Goal: Task Accomplishment & Management: Complete application form

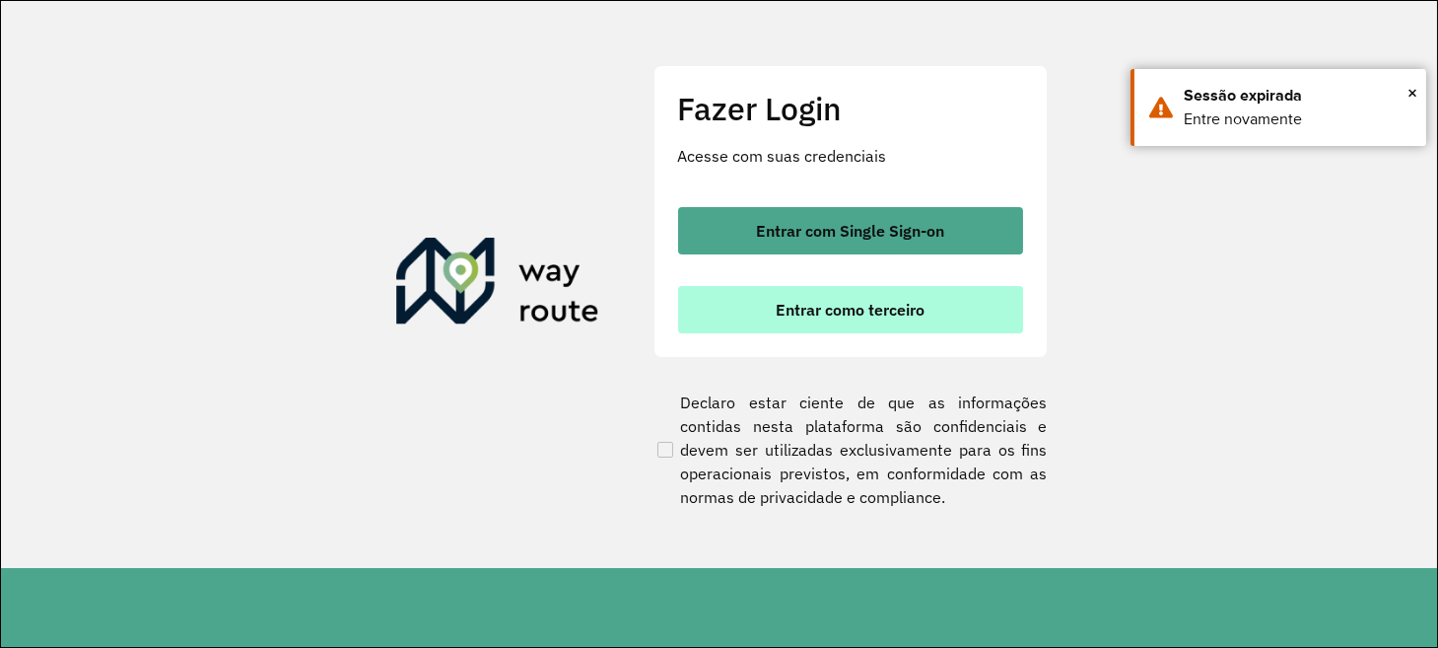
click at [855, 303] on span "Entrar como terceiro" at bounding box center [850, 310] width 149 height 16
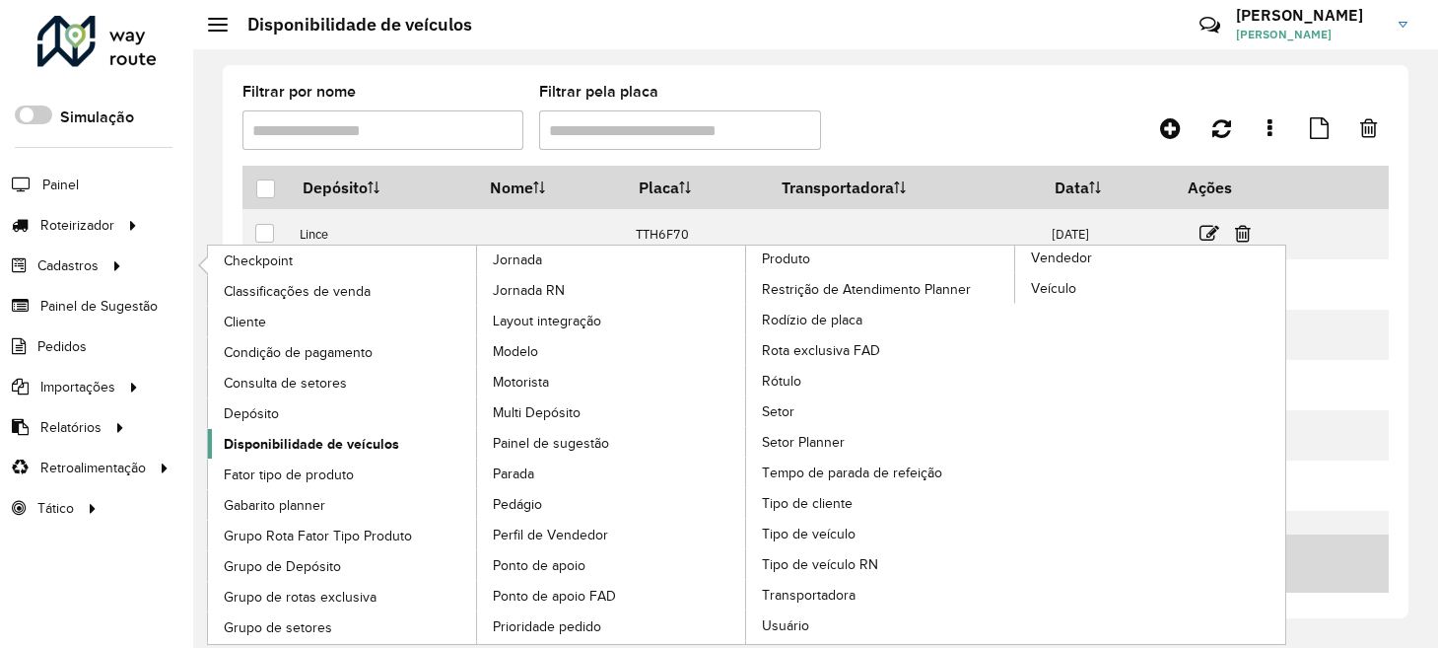
click at [328, 441] on span "Disponibilidade de veículos" at bounding box center [311, 444] width 175 height 21
click at [350, 448] on span "Disponibilidade de veículos" at bounding box center [311, 444] width 175 height 21
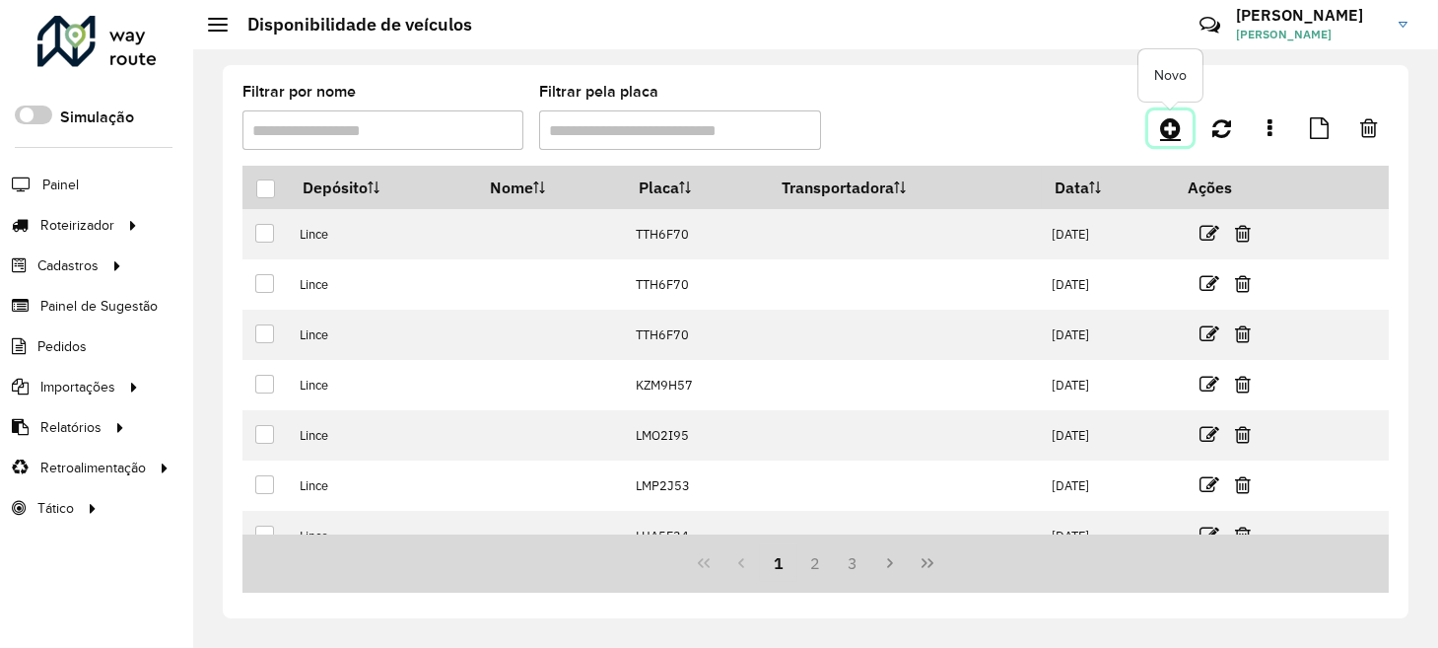
click at [1169, 116] on icon at bounding box center [1170, 128] width 21 height 24
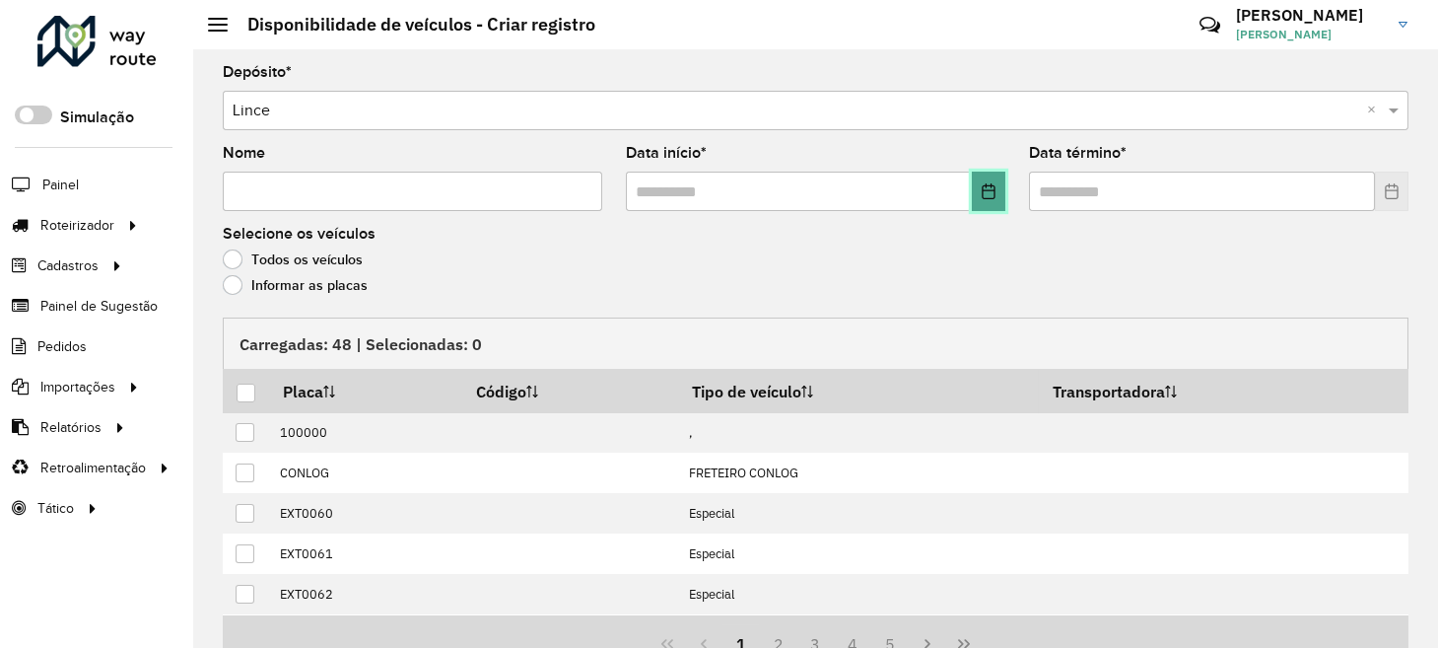
click at [996, 198] on button "Choose Date" at bounding box center [989, 190] width 34 height 39
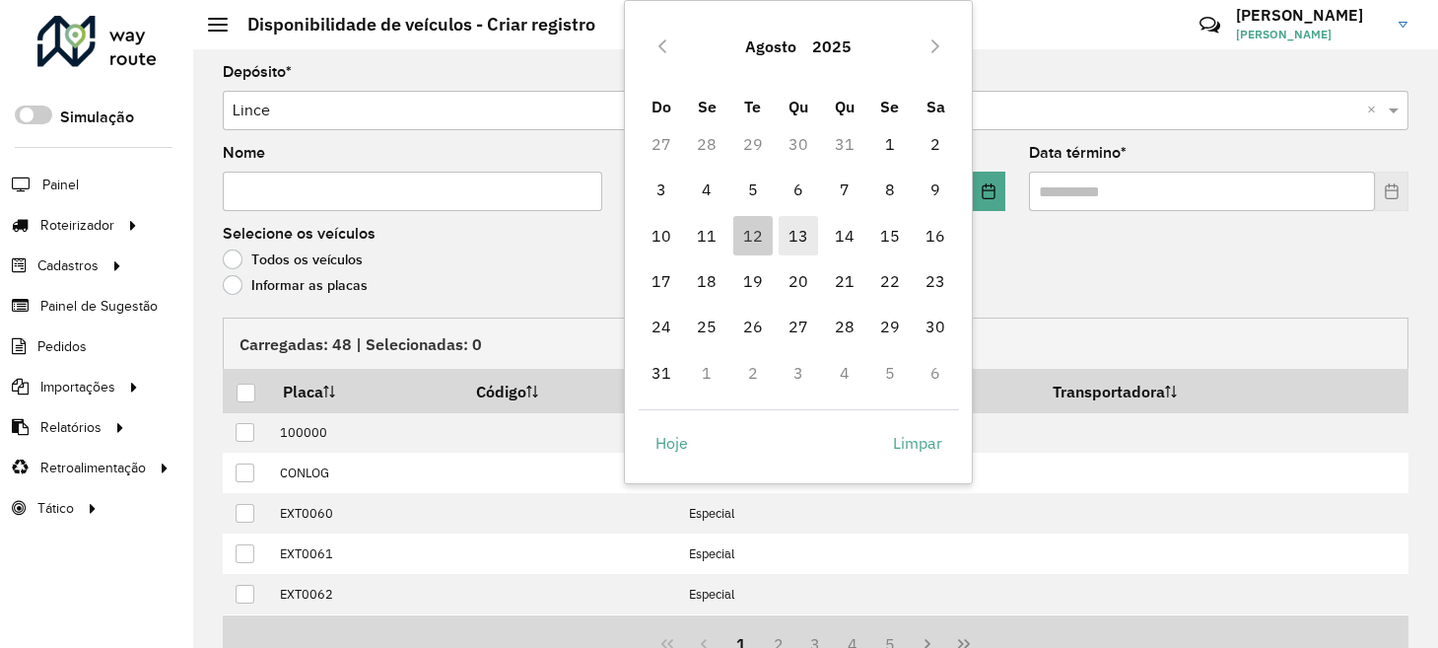
click at [804, 242] on span "13" at bounding box center [798, 235] width 39 height 39
type input "**********"
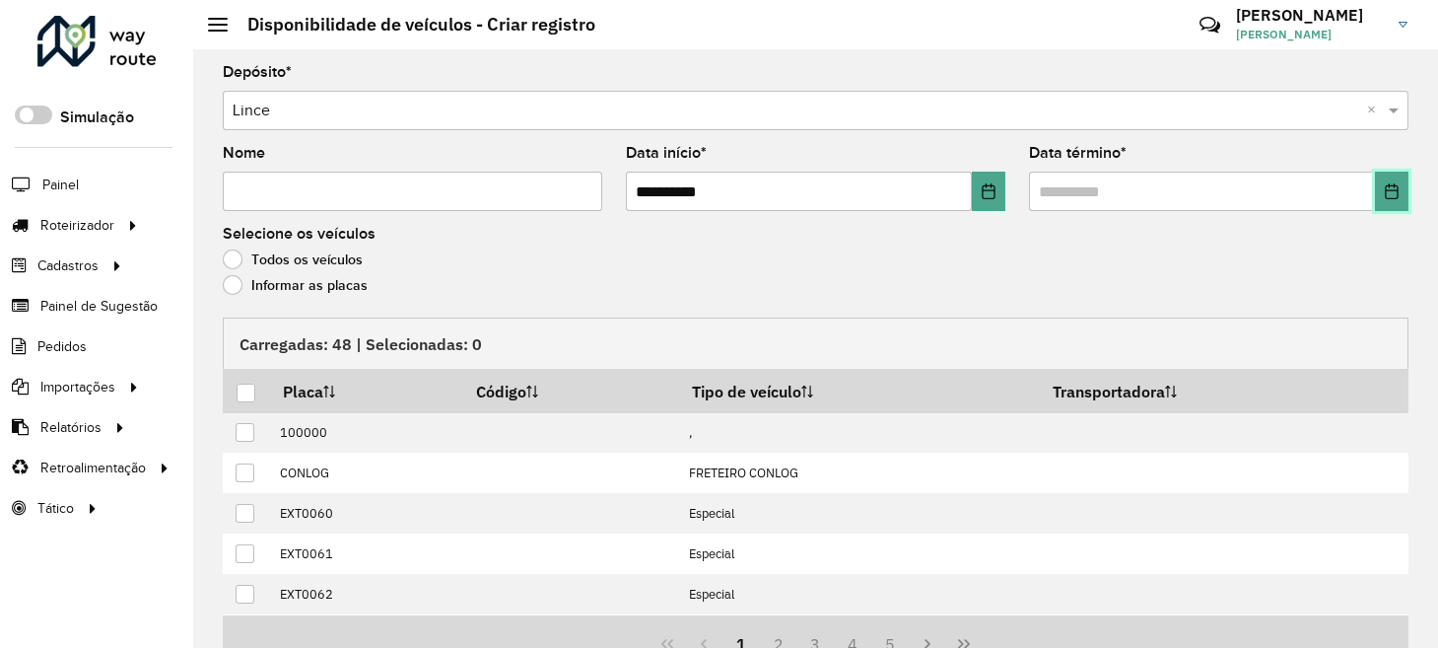
click at [1386, 196] on icon "Choose Date" at bounding box center [1391, 191] width 13 height 16
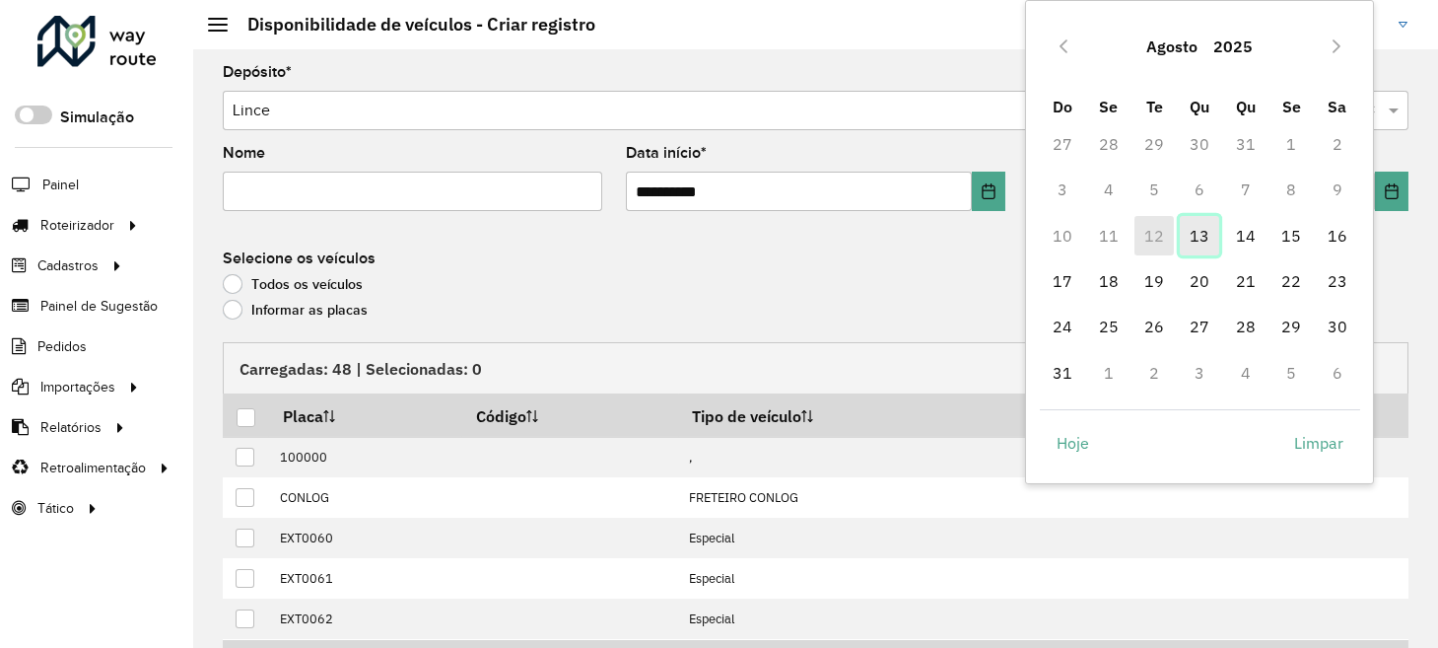
click at [1210, 239] on span "13" at bounding box center [1199, 235] width 39 height 39
type input "**********"
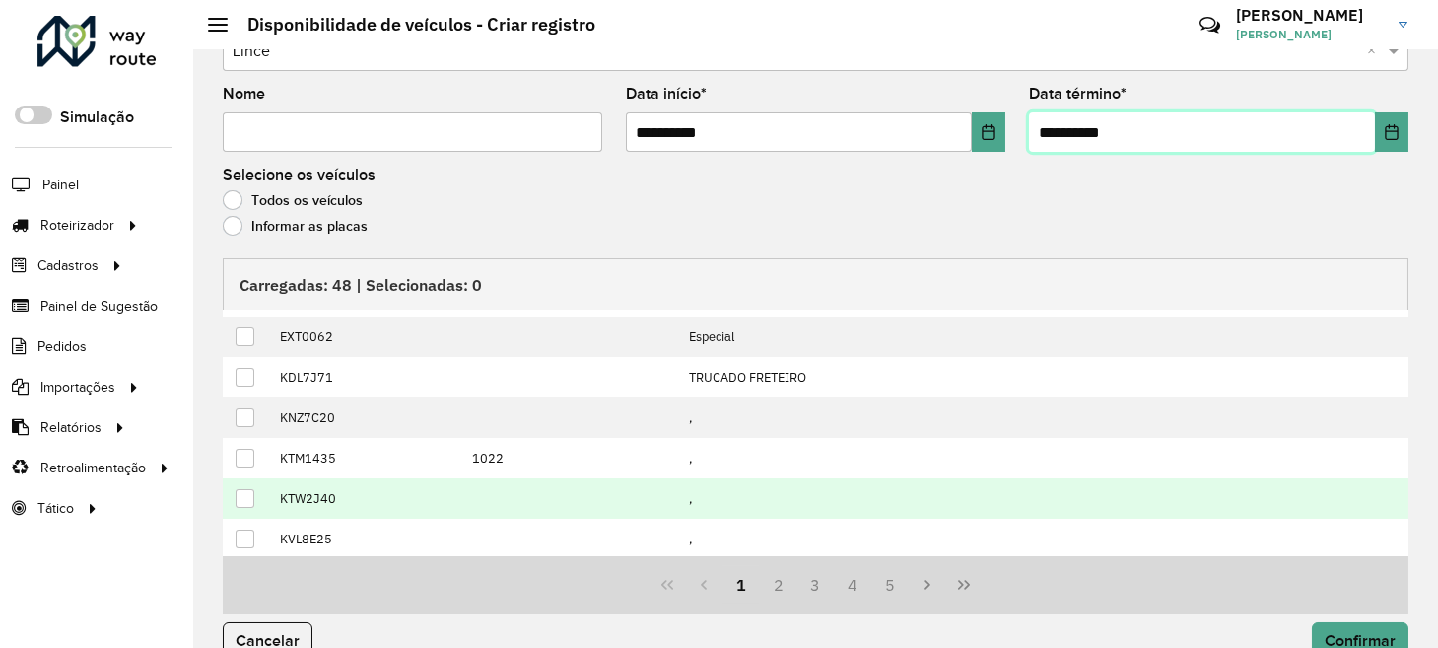
scroll to position [91, 0]
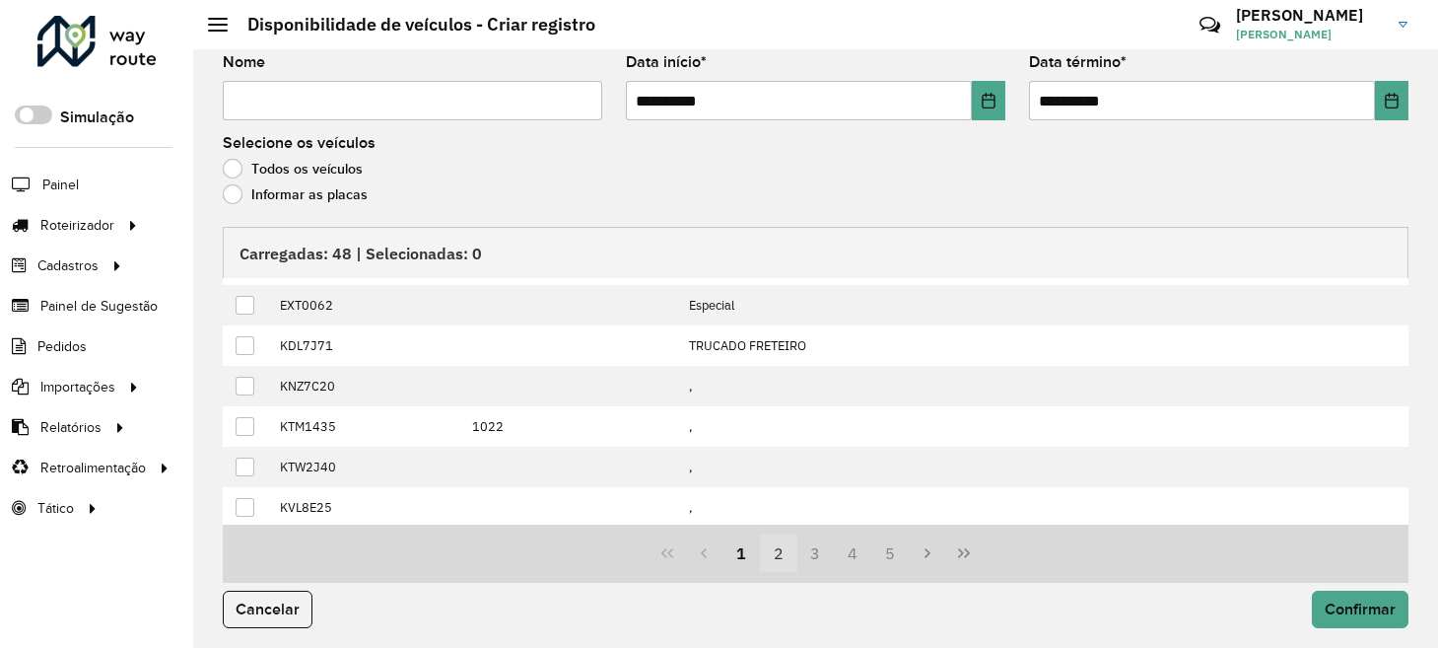
click at [768, 554] on button "2" at bounding box center [778, 552] width 37 height 37
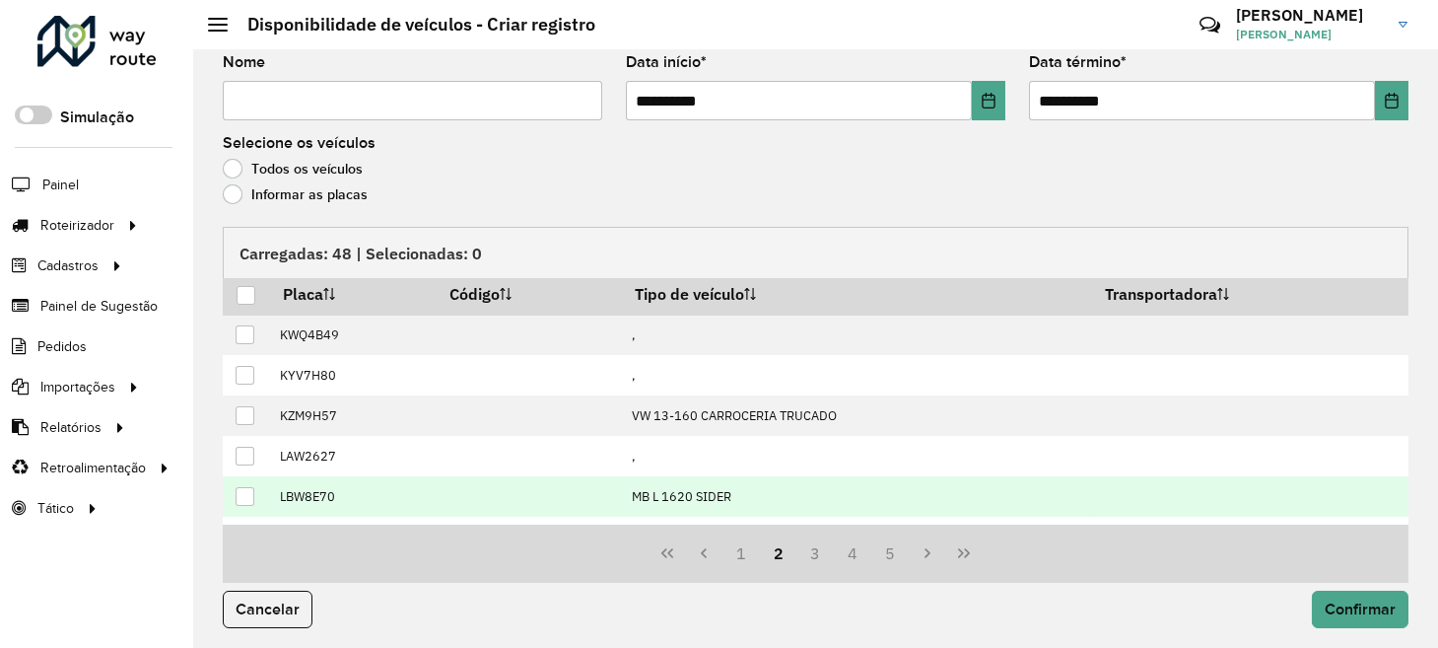
scroll to position [0, 0]
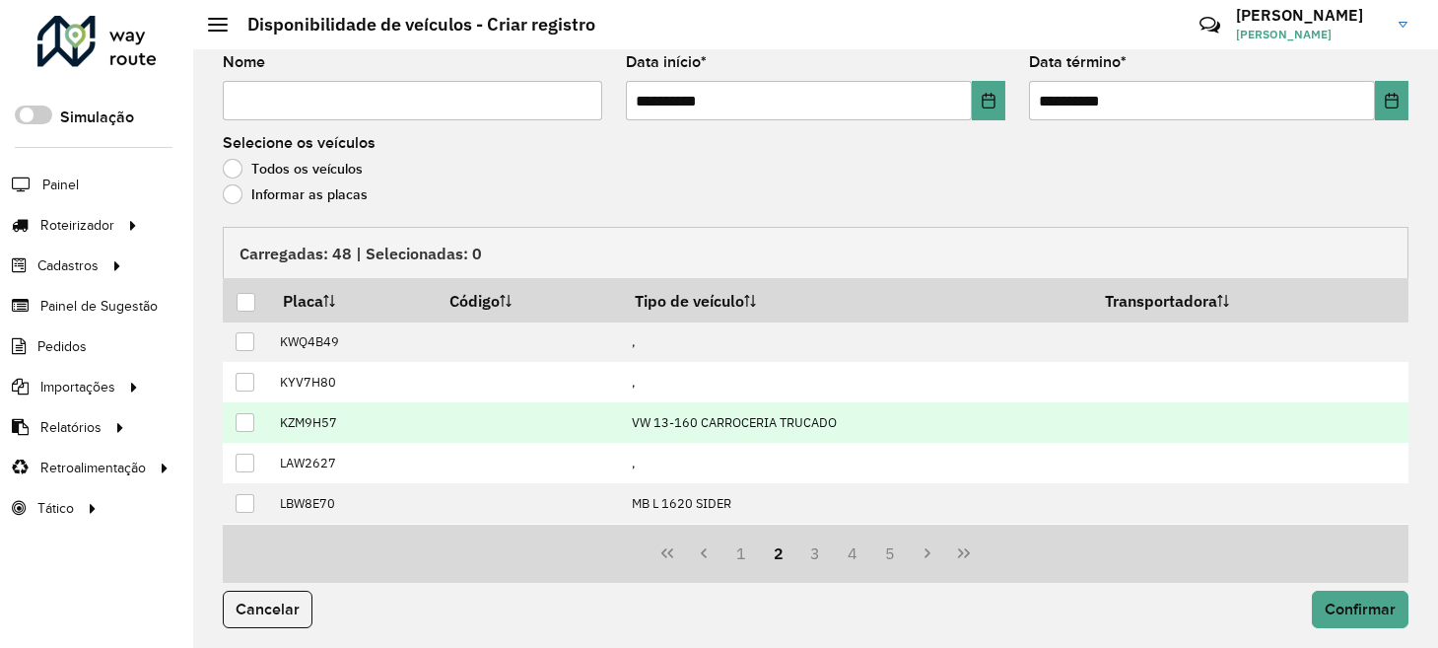
click at [248, 419] on div at bounding box center [245, 422] width 19 height 19
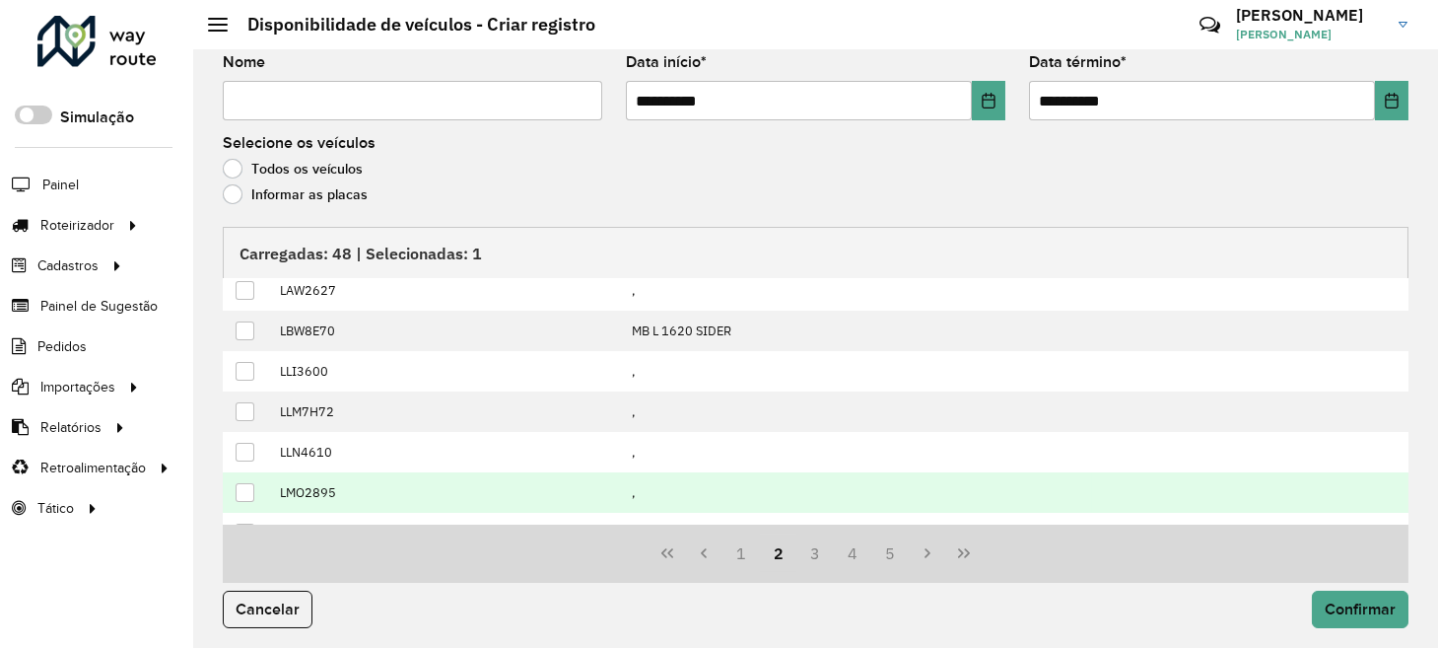
scroll to position [198, 0]
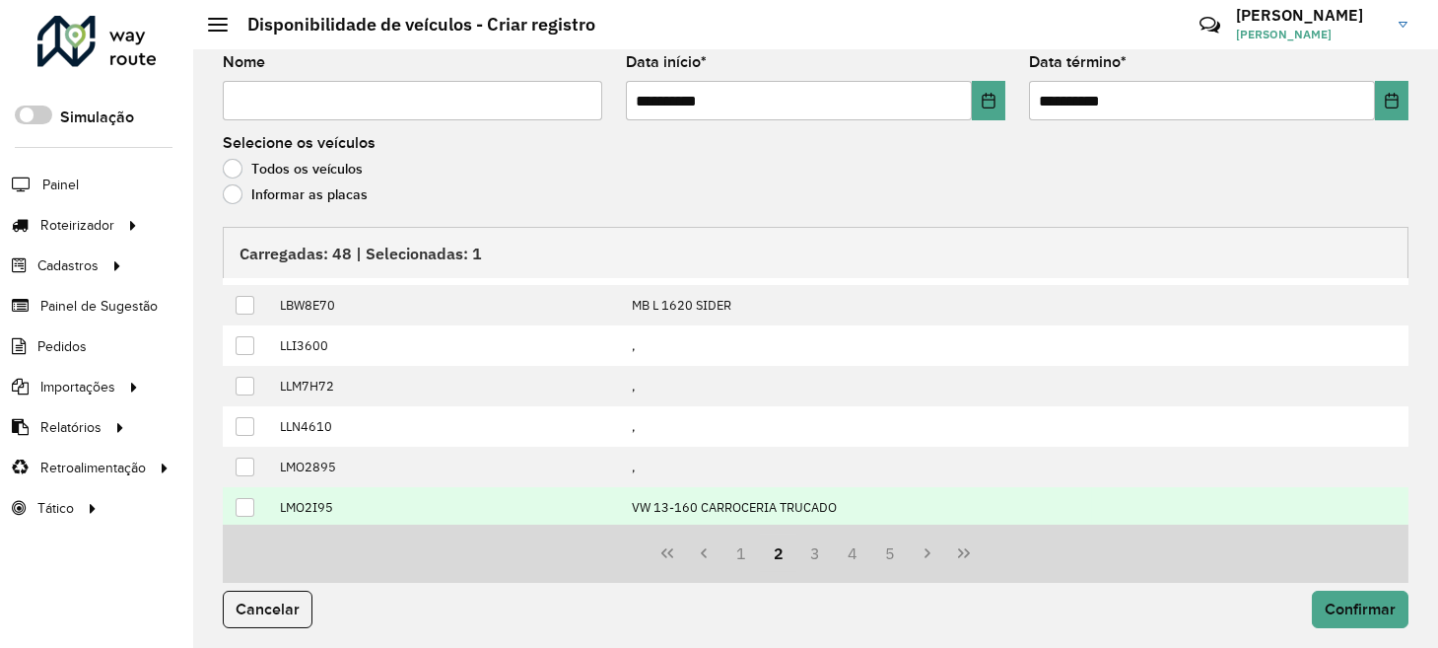
click at [250, 500] on div at bounding box center [245, 507] width 19 height 19
click at [797, 549] on button "3" at bounding box center [815, 552] width 37 height 37
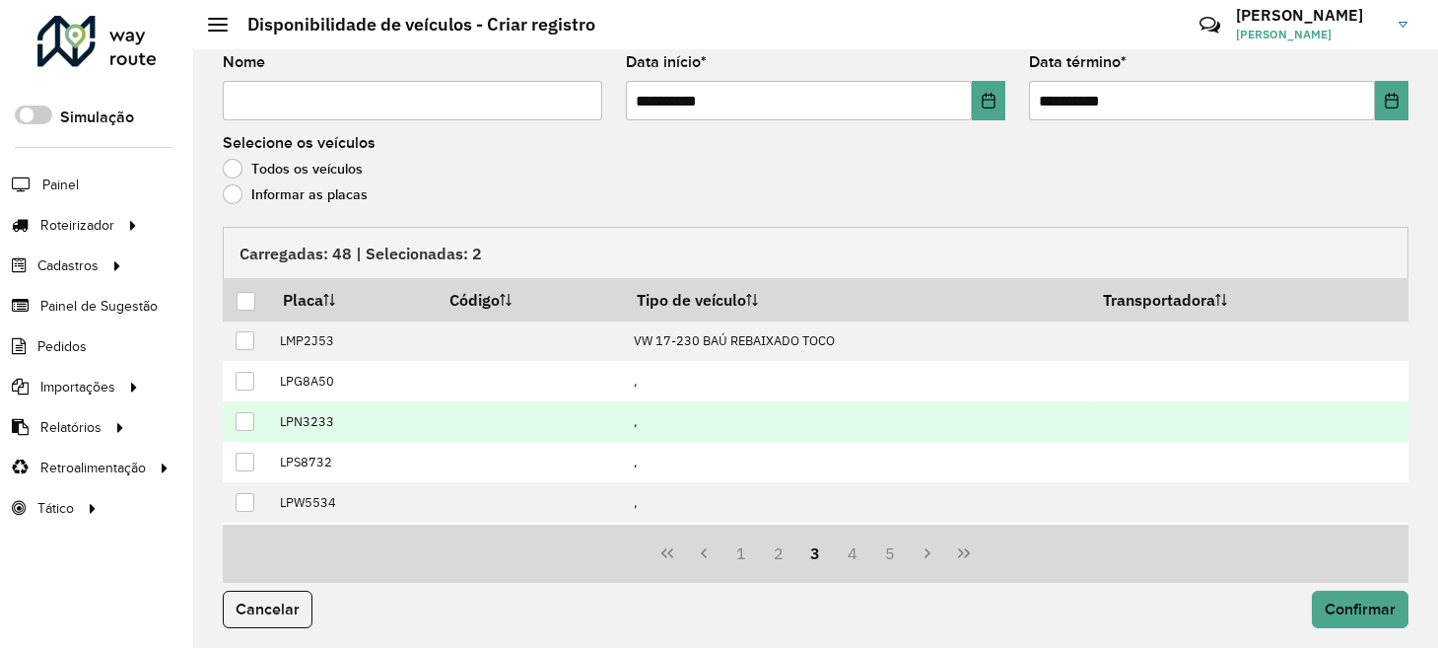
scroll to position [0, 0]
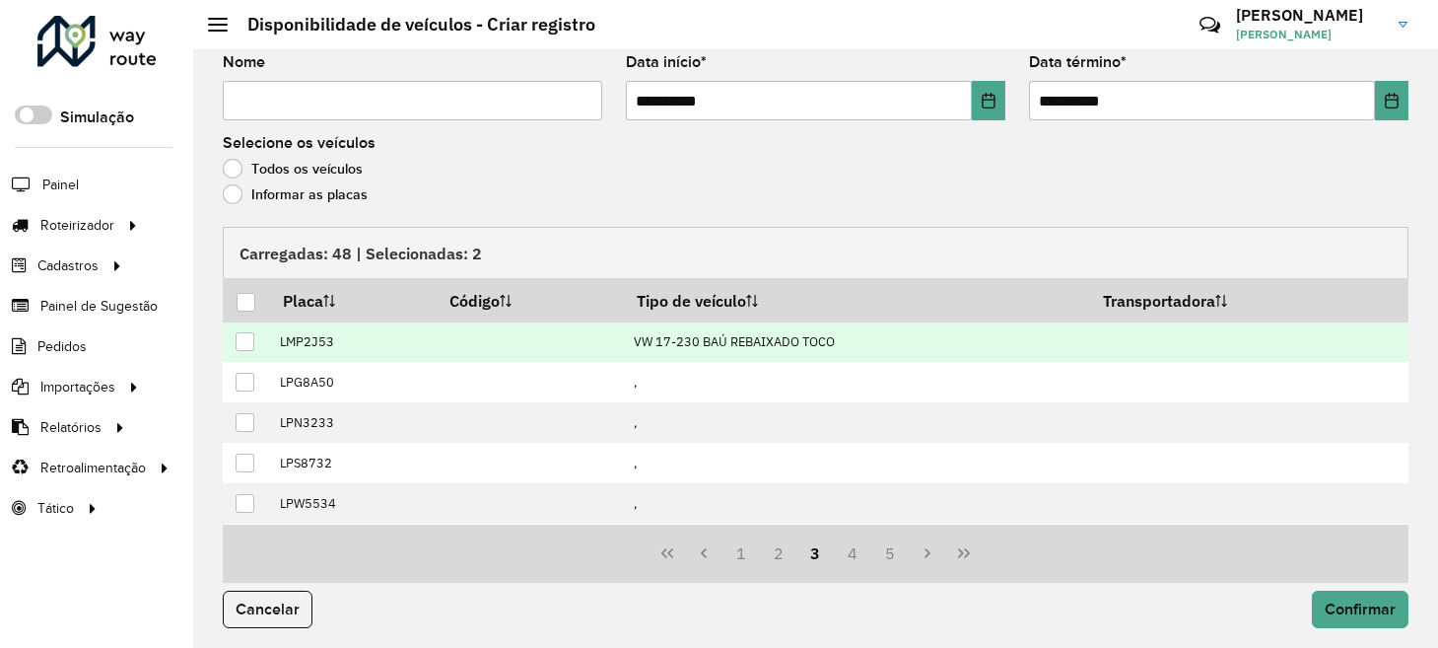
click at [244, 333] on div at bounding box center [245, 341] width 19 height 19
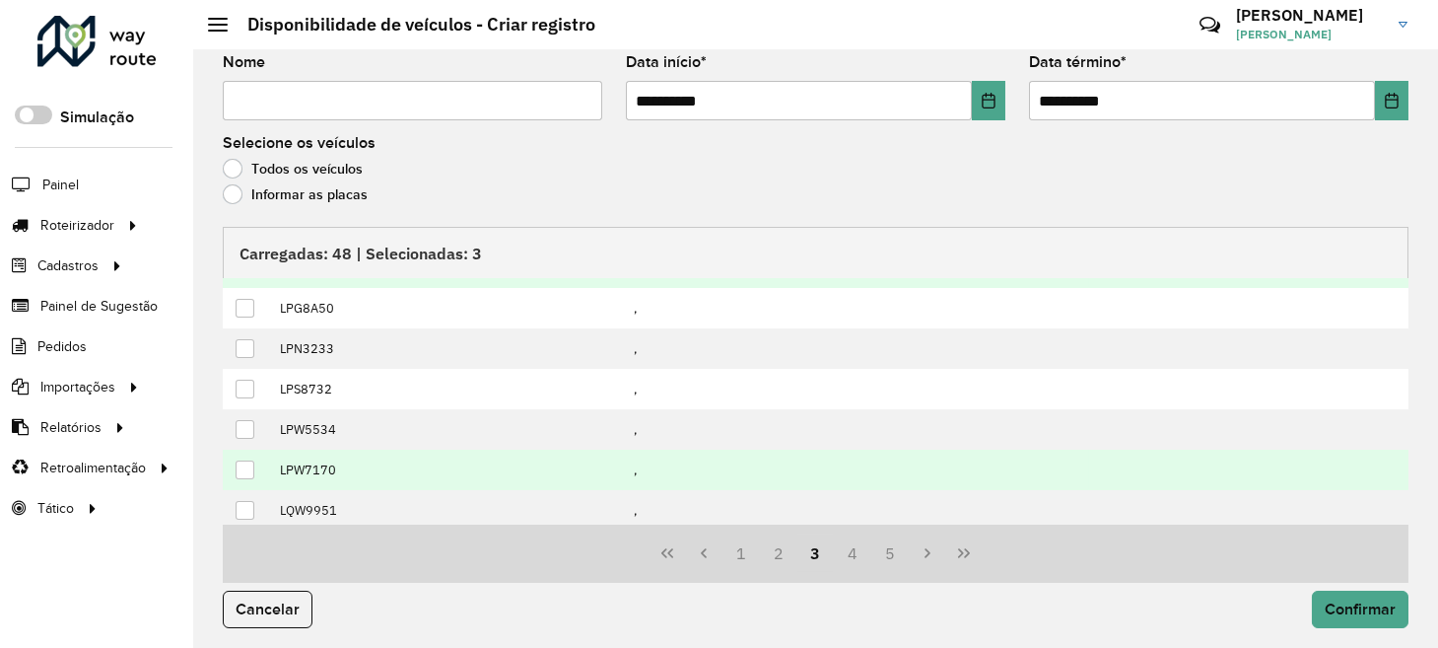
scroll to position [198, 0]
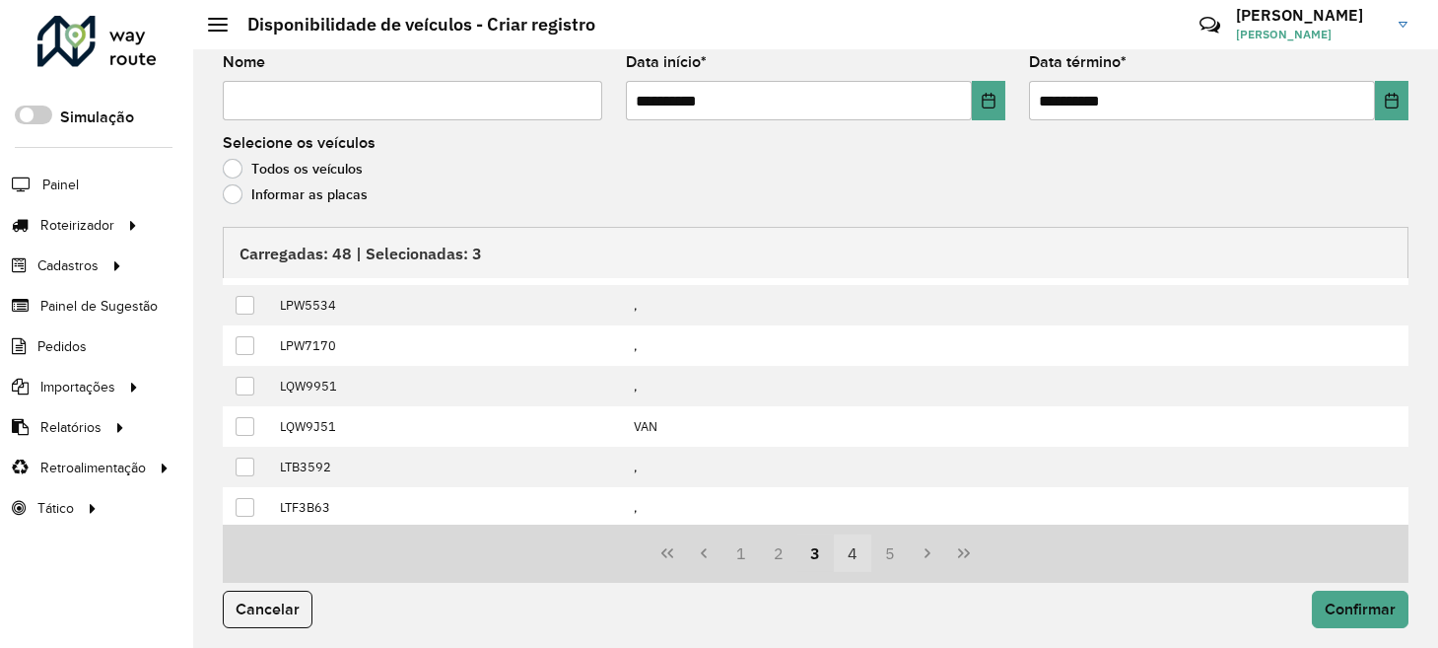
click at [863, 546] on button "4" at bounding box center [852, 552] width 37 height 37
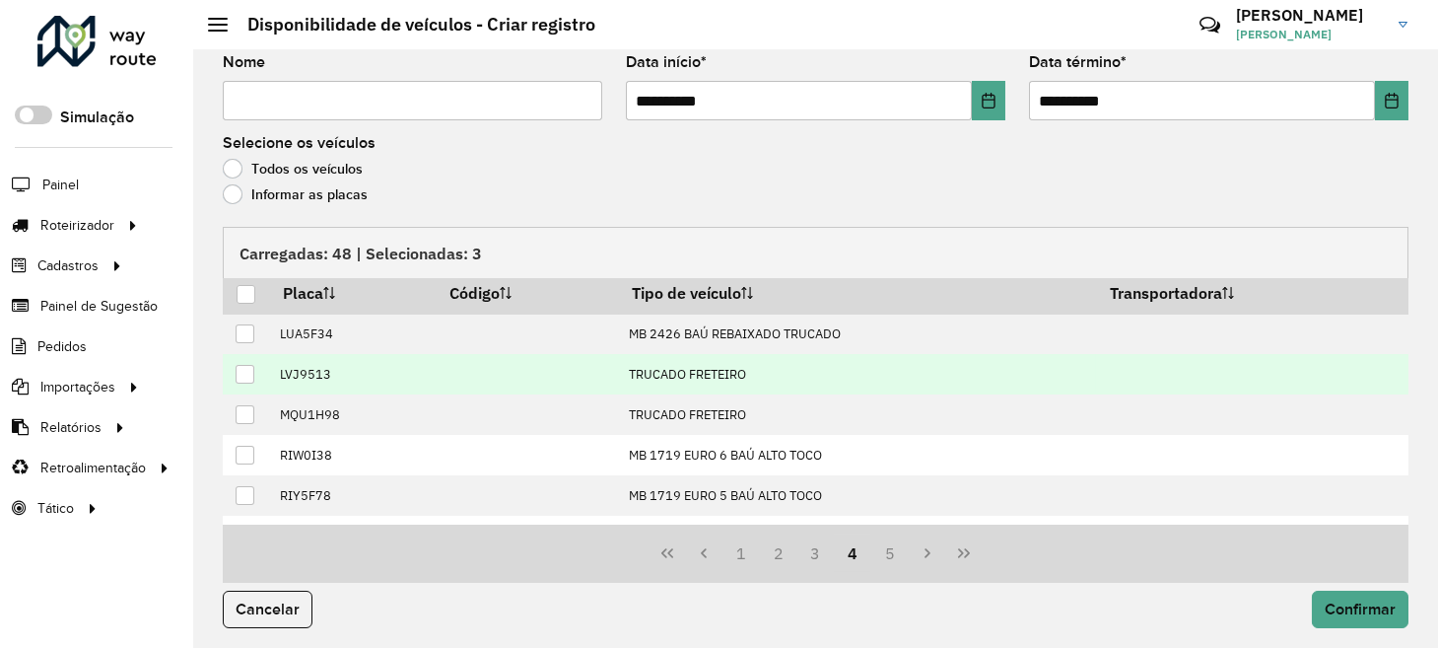
scroll to position [0, 0]
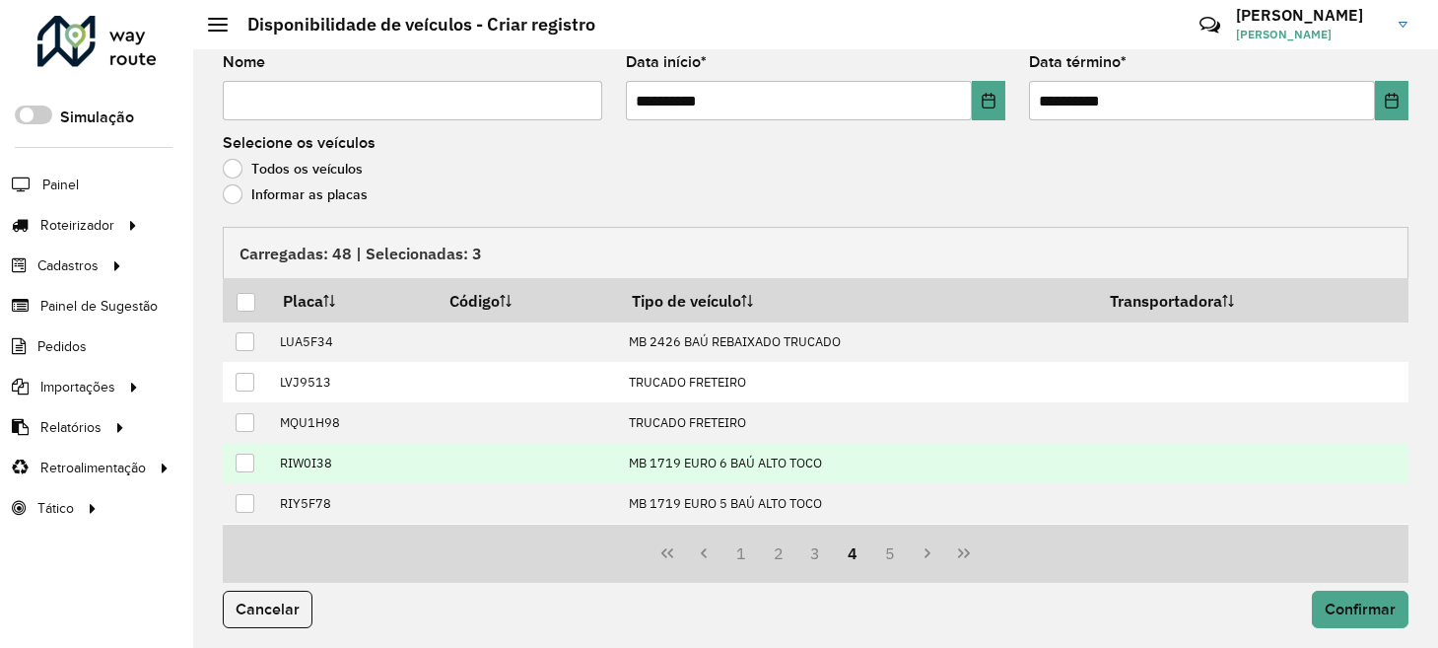
click at [242, 456] on div at bounding box center [245, 462] width 19 height 19
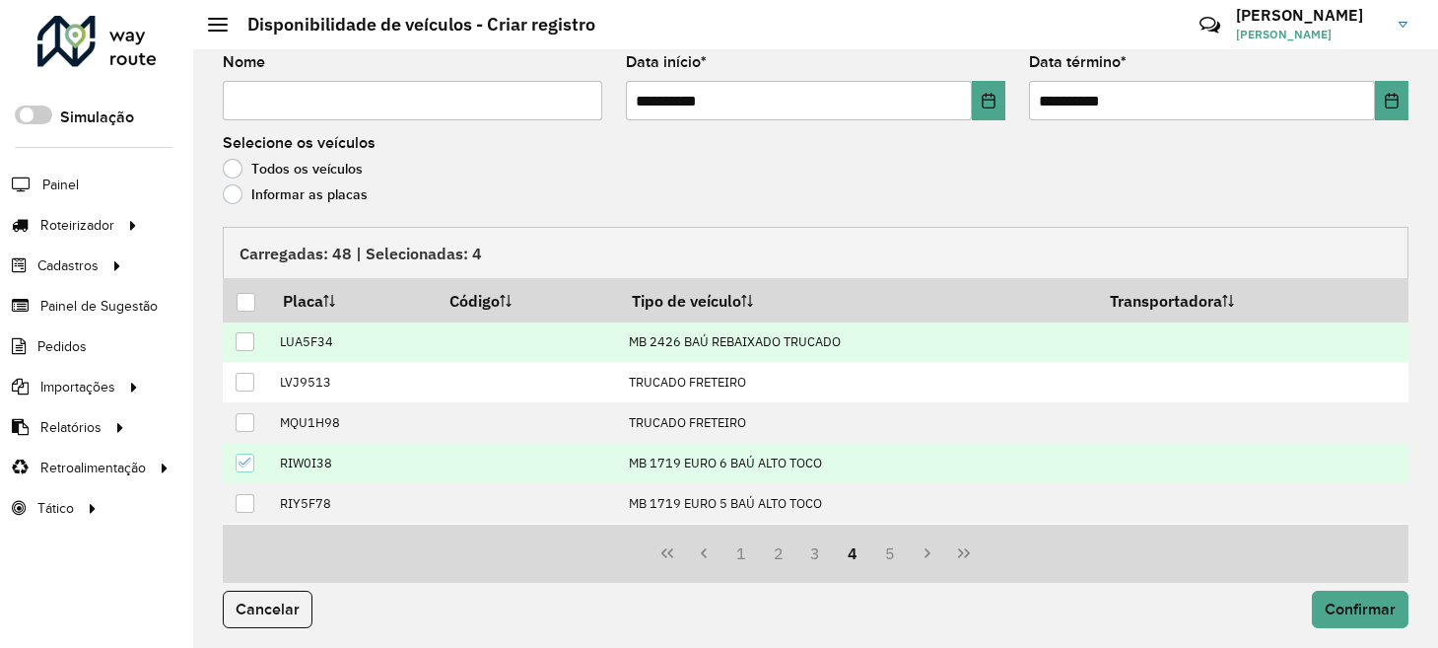
click at [248, 341] on div at bounding box center [245, 341] width 19 height 19
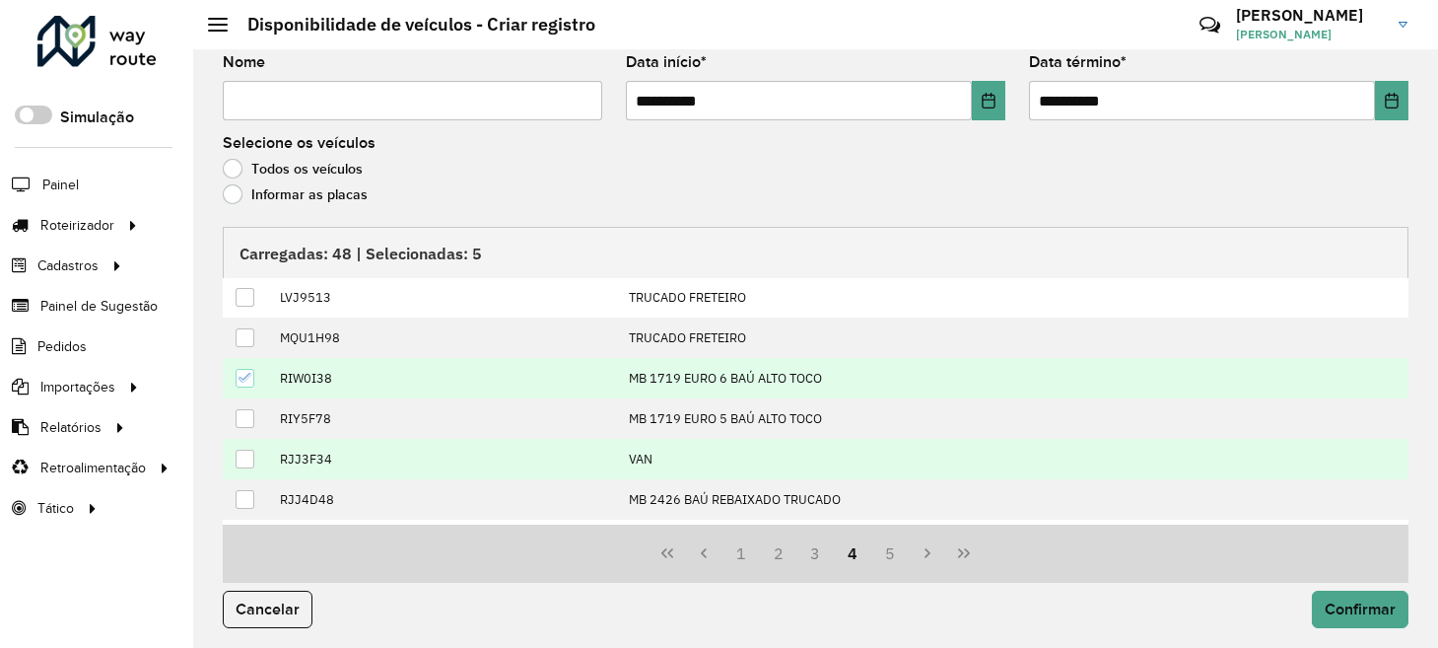
scroll to position [198, 0]
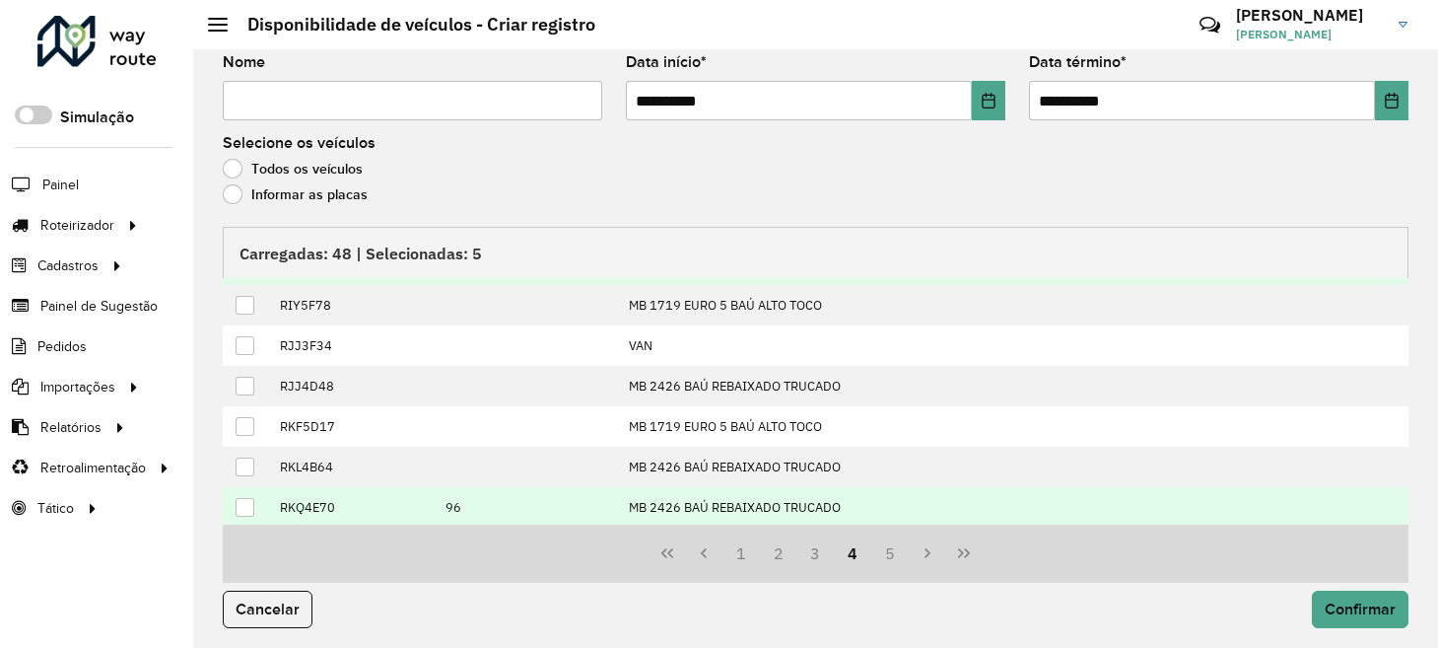
click at [253, 499] on div at bounding box center [245, 507] width 19 height 19
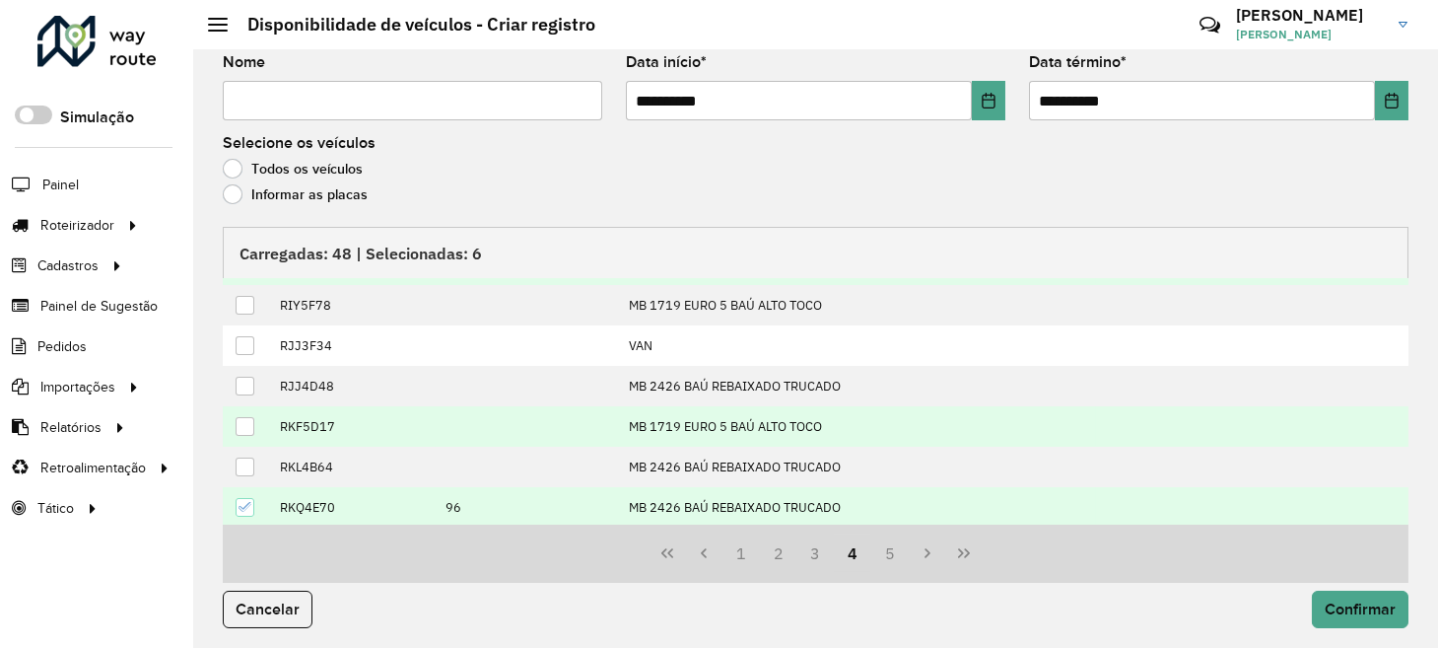
click at [248, 422] on div at bounding box center [245, 426] width 19 height 19
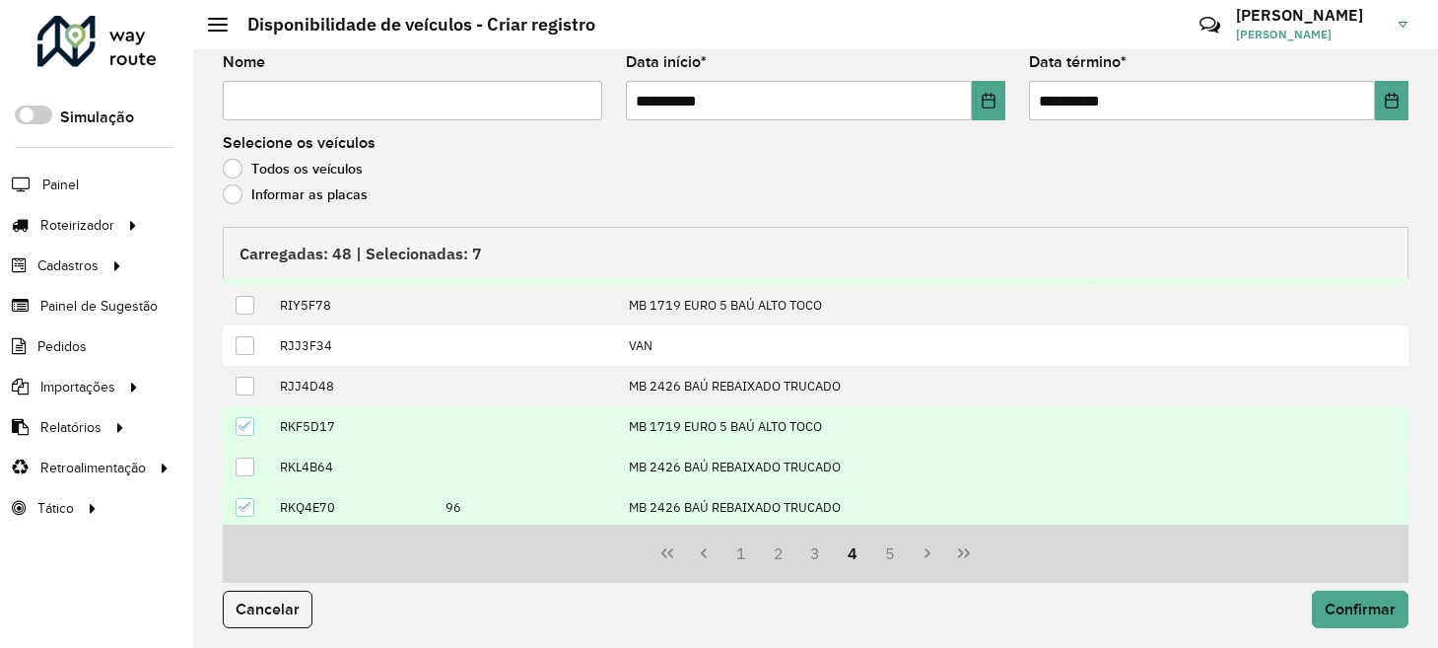
drag, startPoint x: 246, startPoint y: 462, endPoint x: 377, endPoint y: 469, distance: 131.3
click at [252, 462] on div at bounding box center [245, 466] width 19 height 19
click at [874, 552] on button "5" at bounding box center [889, 552] width 37 height 37
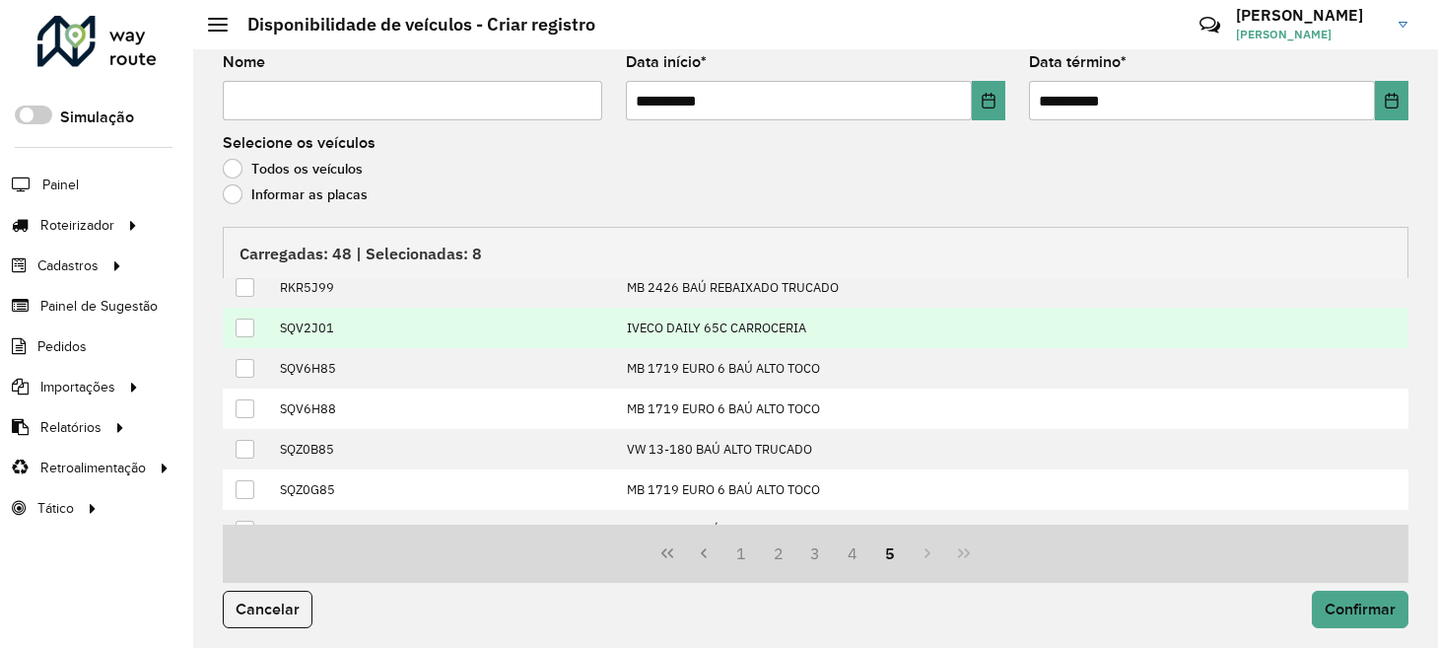
scroll to position [0, 0]
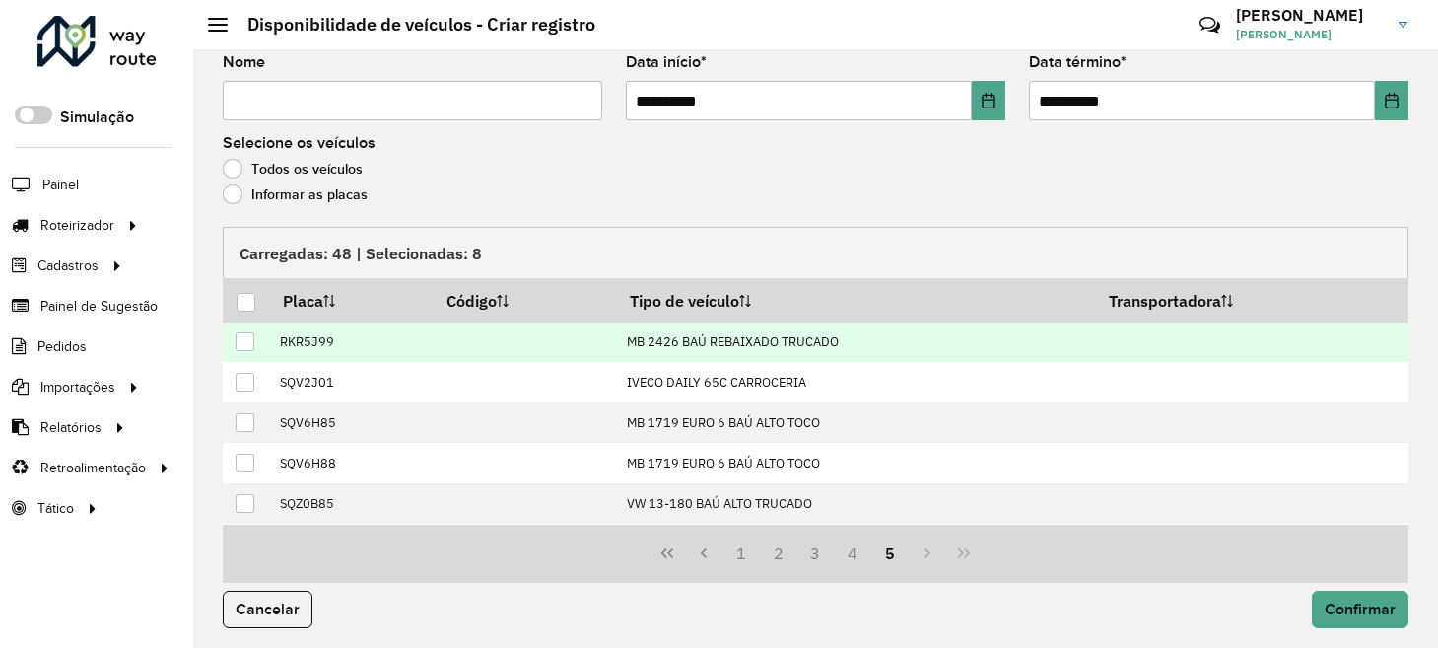
click at [248, 341] on div at bounding box center [245, 341] width 19 height 19
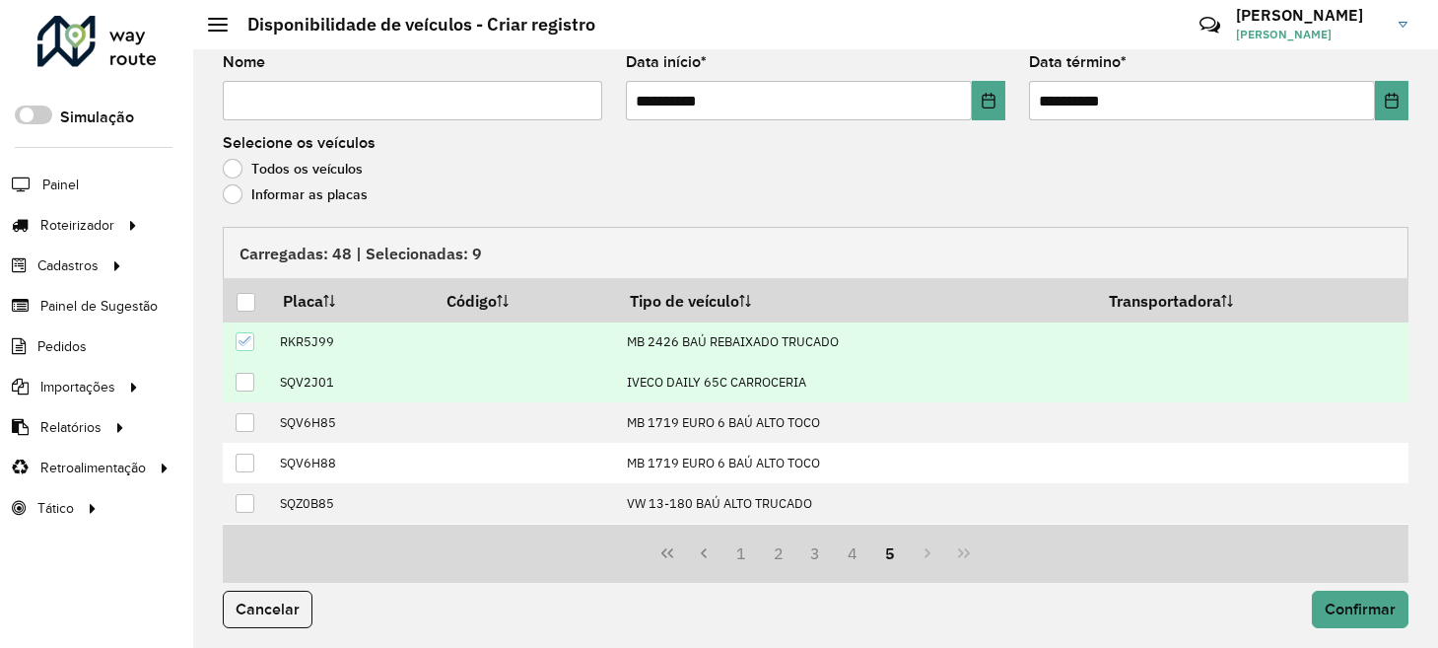
click at [247, 377] on div at bounding box center [245, 382] width 19 height 19
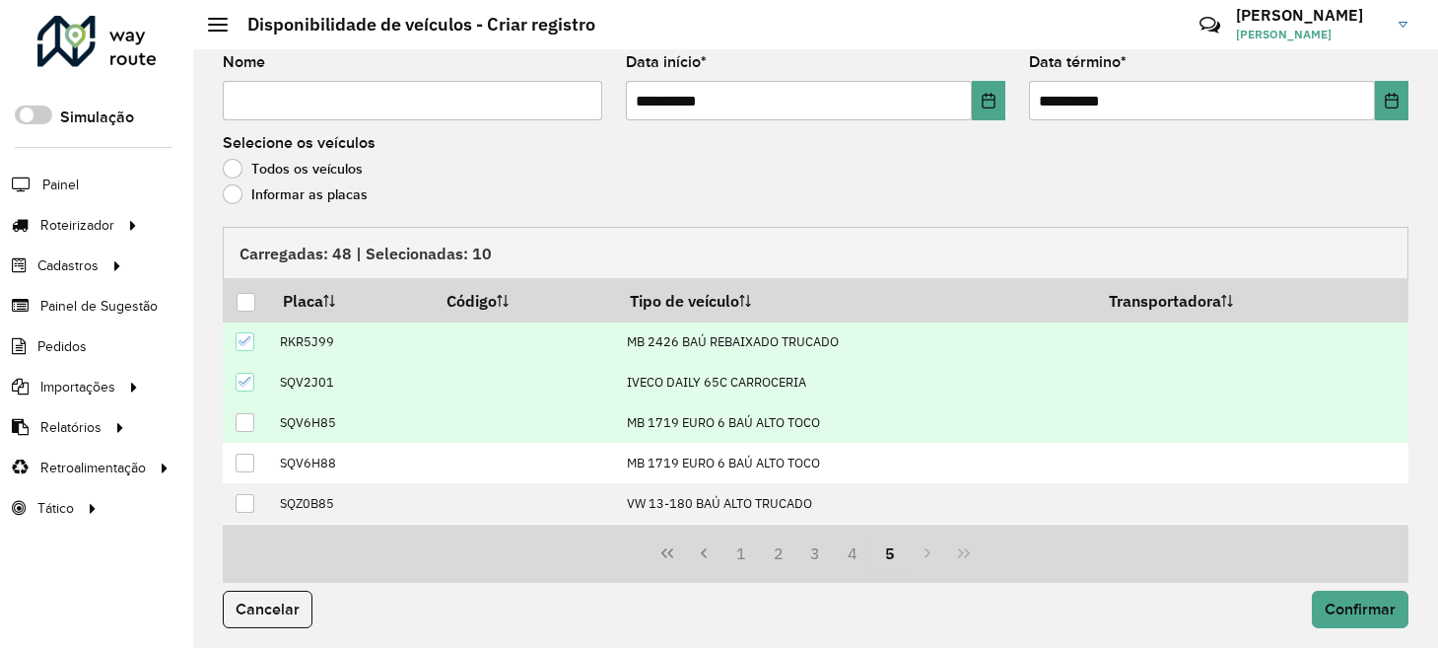
click at [247, 413] on div at bounding box center [245, 422] width 19 height 19
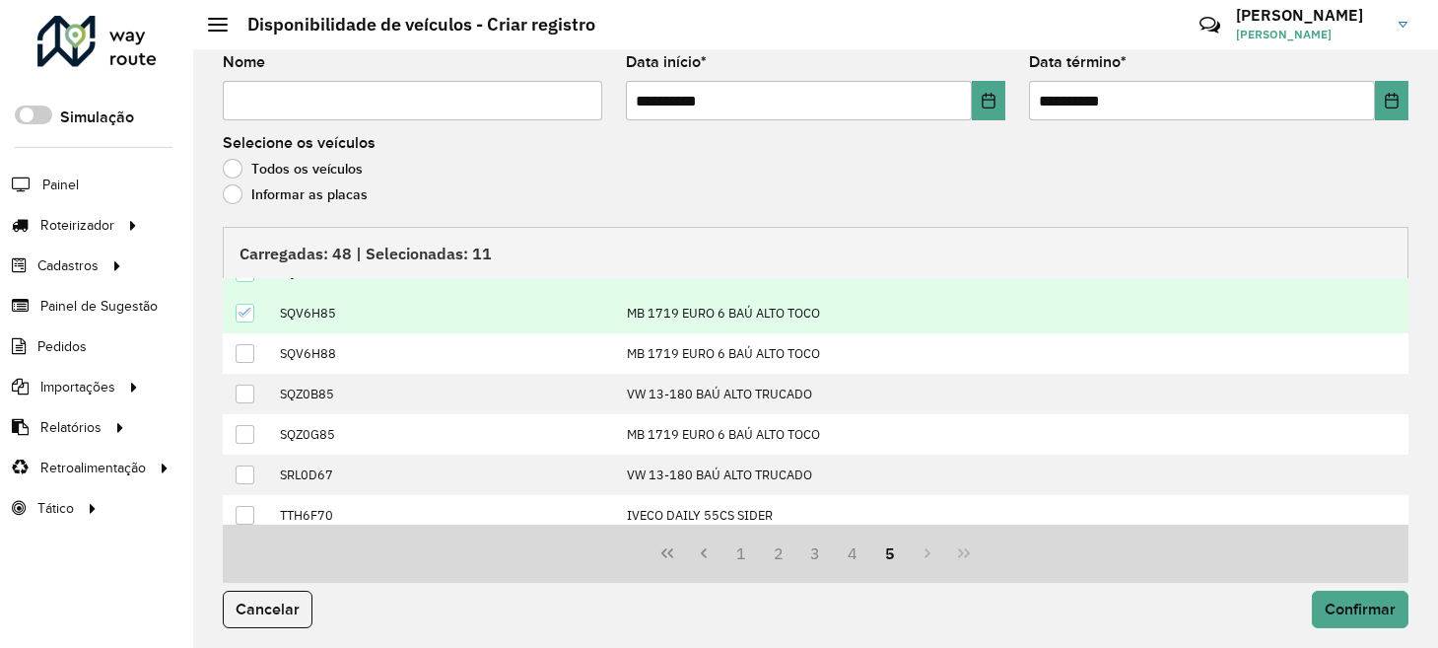
scroll to position [117, 0]
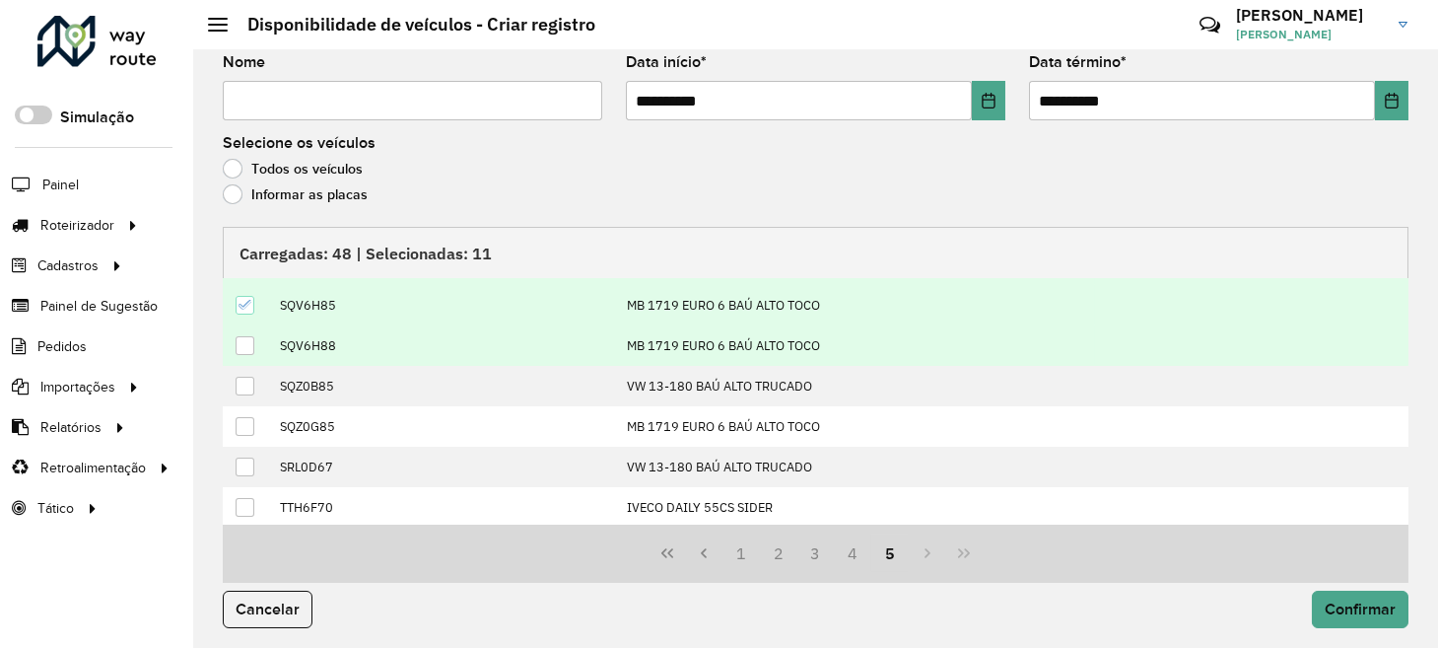
click at [247, 339] on div at bounding box center [245, 345] width 19 height 19
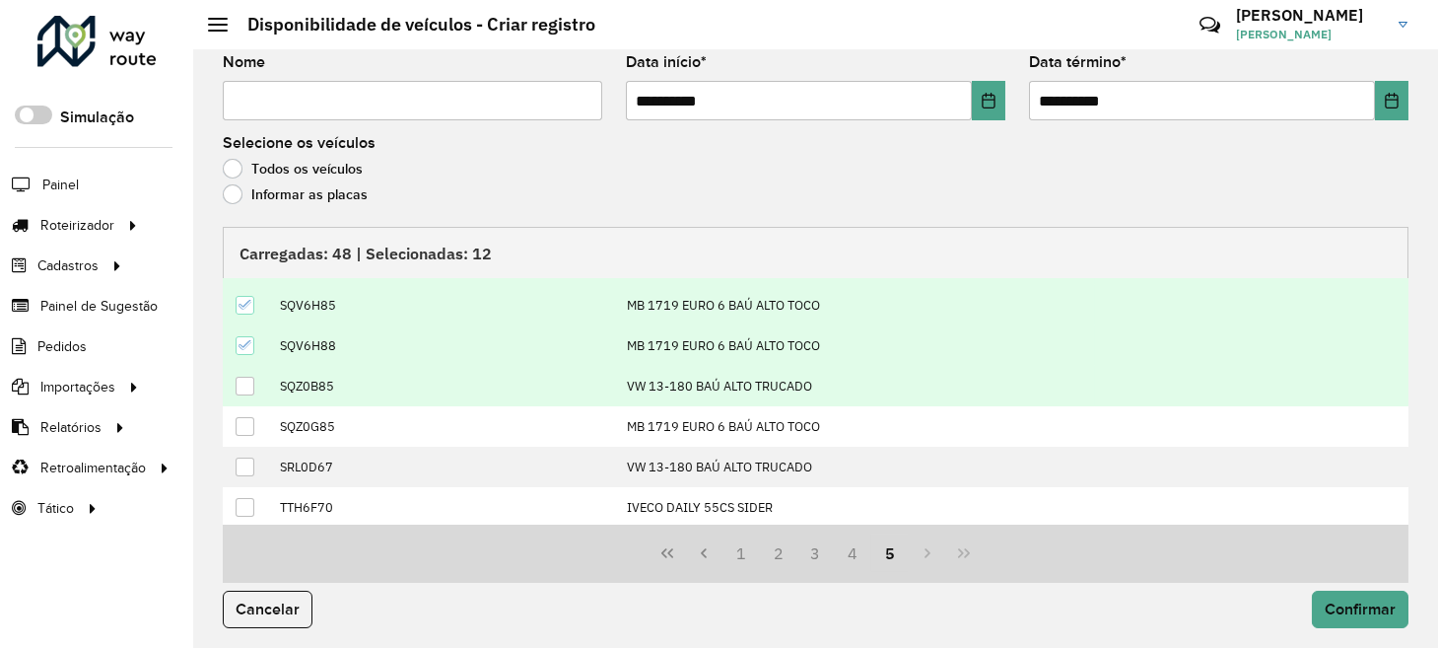
click at [245, 377] on div at bounding box center [245, 385] width 19 height 19
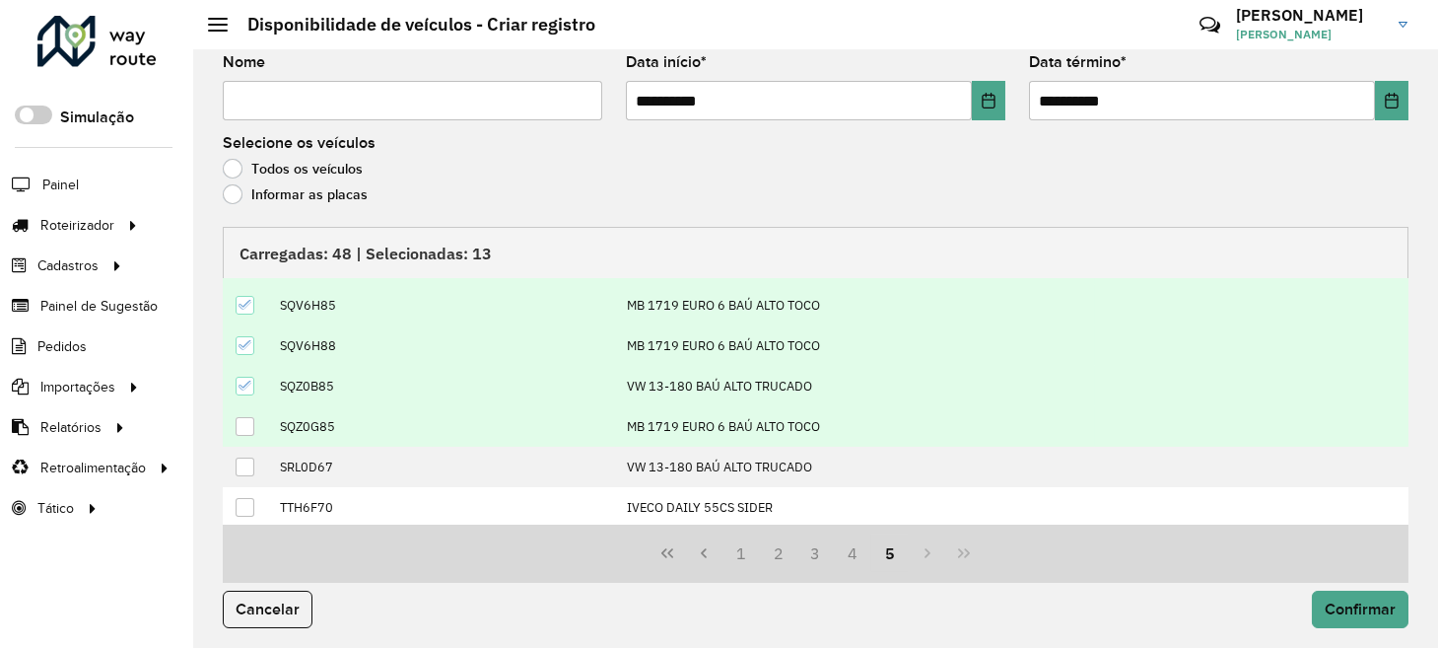
click at [248, 422] on div at bounding box center [245, 426] width 19 height 19
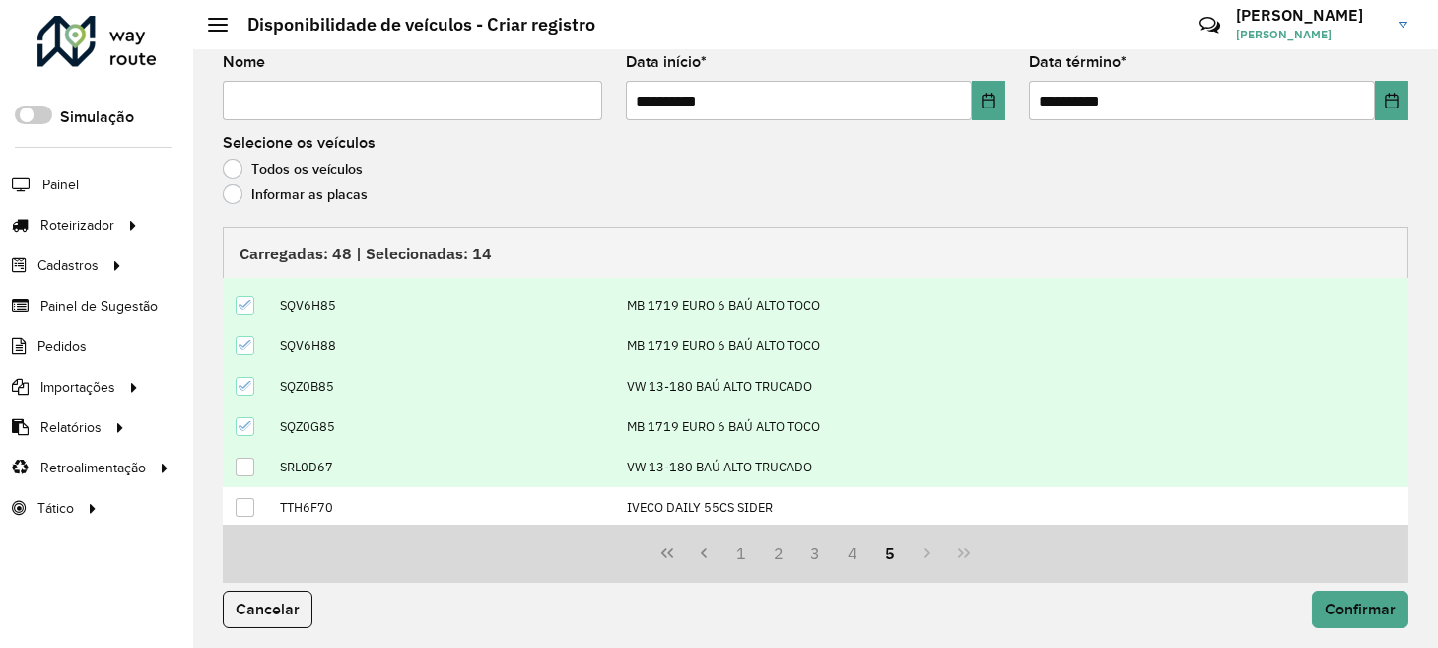
click at [246, 457] on div at bounding box center [245, 466] width 19 height 19
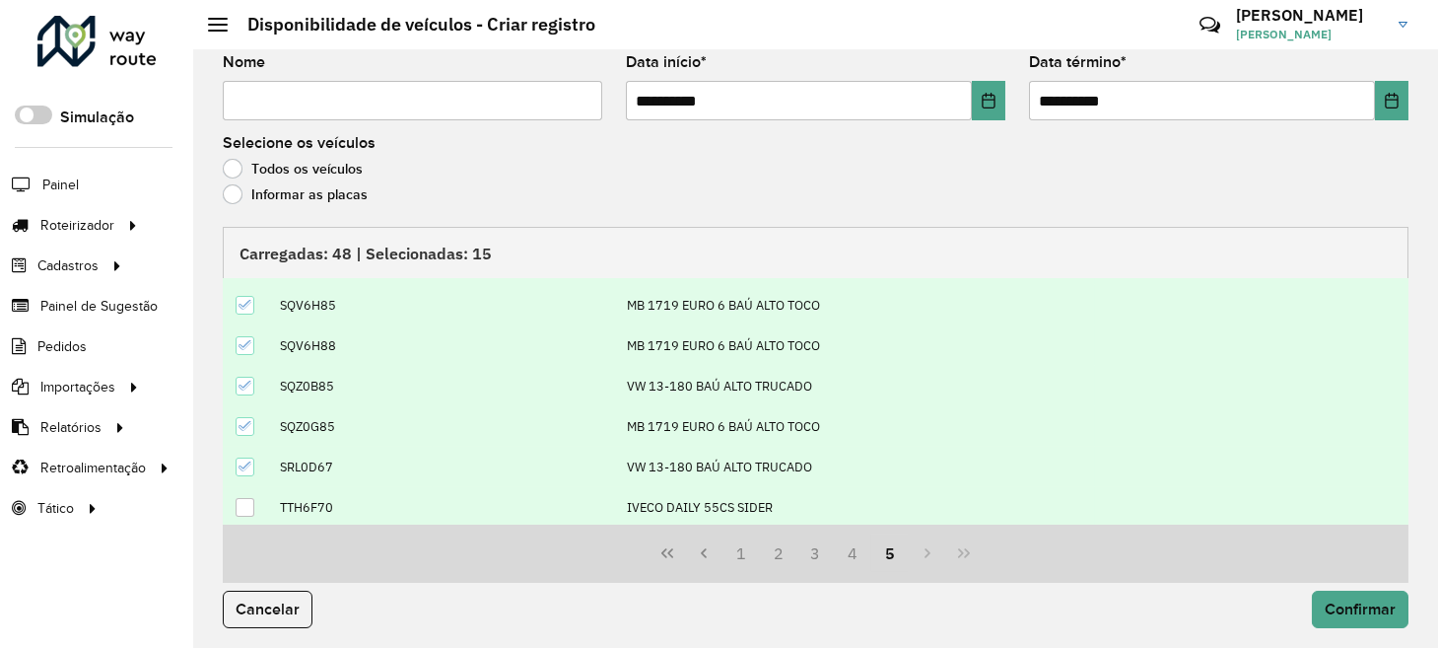
click at [248, 498] on div at bounding box center [245, 507] width 19 height 19
click at [1352, 605] on span "Confirmar" at bounding box center [1360, 608] width 71 height 17
